Goal: Use online tool/utility: Use online tool/utility

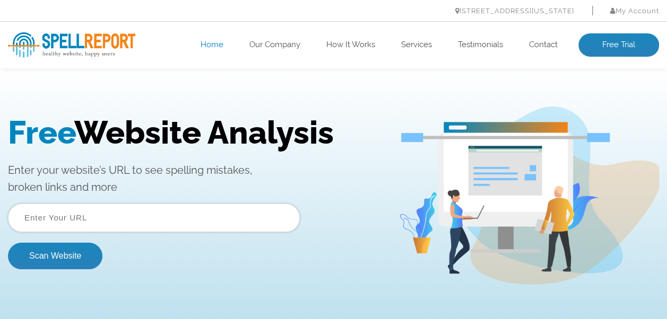
click at [210, 212] on input "text" at bounding box center [154, 218] width 292 height 29
type input "[DOMAIN_NAME]"
click at [46, 242] on form "[DOMAIN_NAME] Scan Website" at bounding box center [154, 237] width 292 height 66
click at [57, 258] on button "Scan Website" at bounding box center [55, 256] width 94 height 27
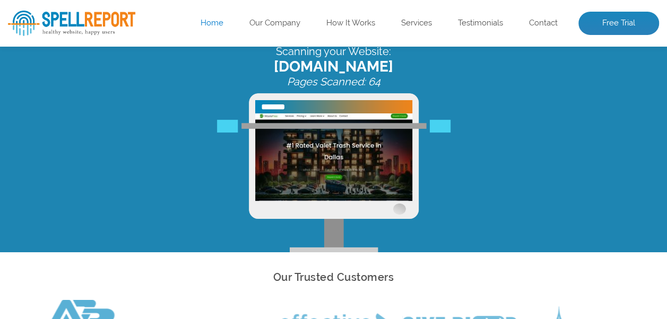
scroll to position [15, 0]
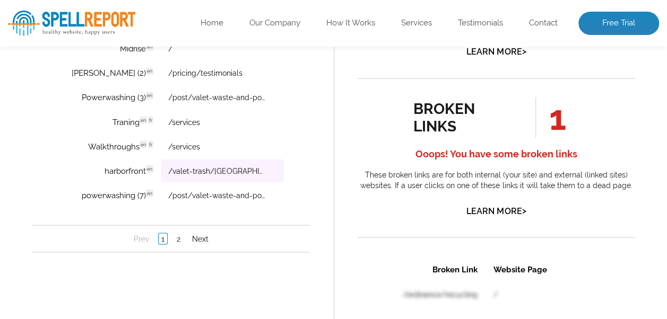
scroll to position [902, 0]
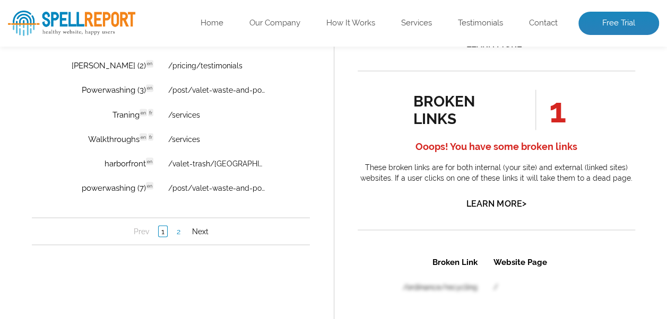
click at [177, 237] on link "2" at bounding box center [178, 232] width 9 height 11
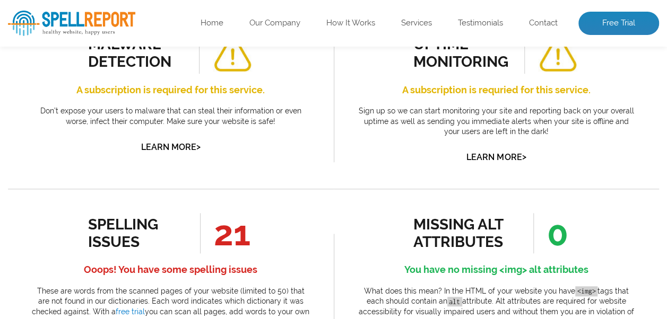
scroll to position [534, 0]
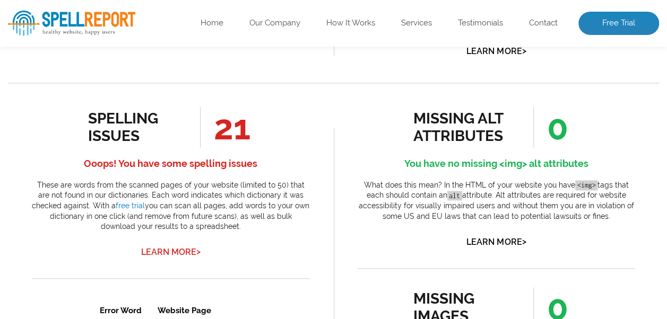
click at [176, 253] on link "Learn More >" at bounding box center [170, 252] width 59 height 10
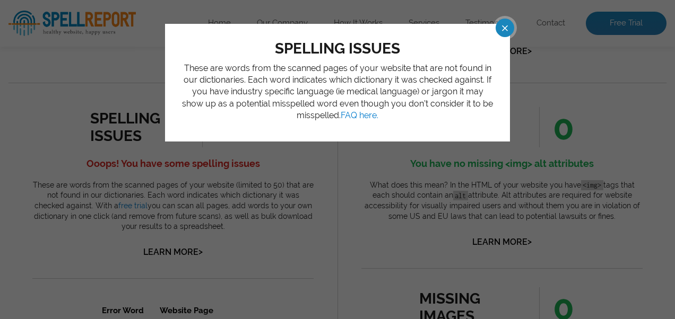
click at [504, 28] on span at bounding box center [495, 28] width 19 height 19
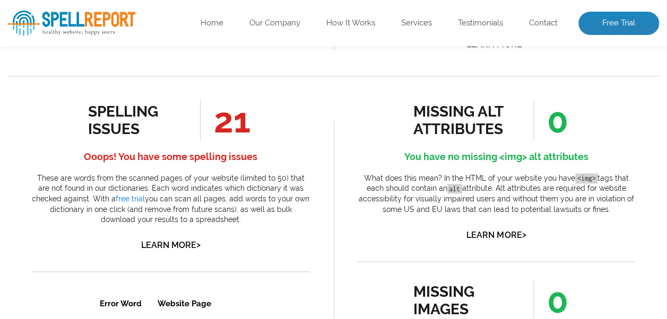
scroll to position [481, 0]
